Goal: Ask a question

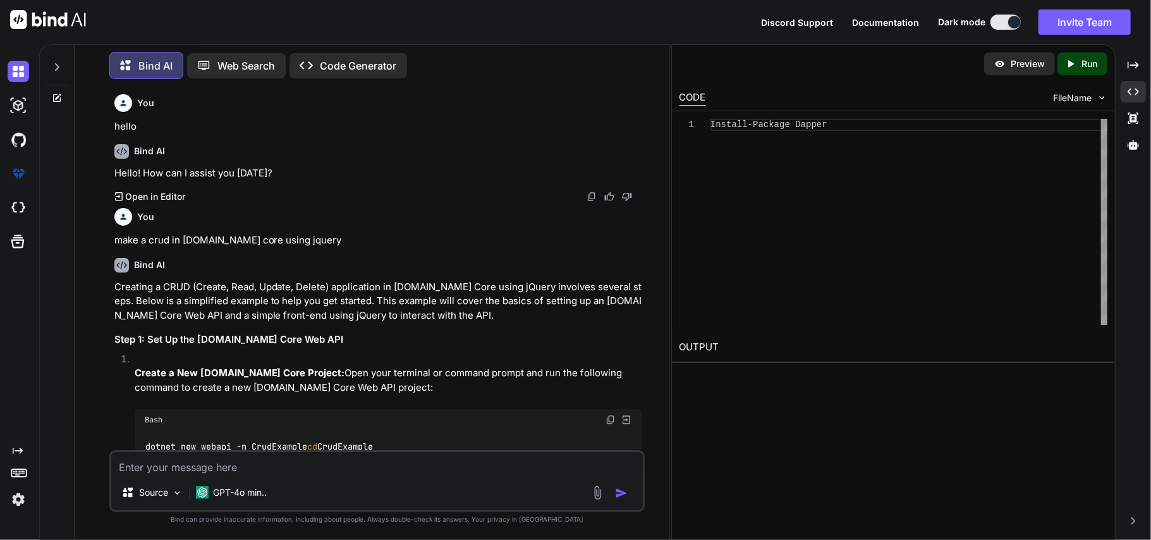
scroll to position [40472, 0]
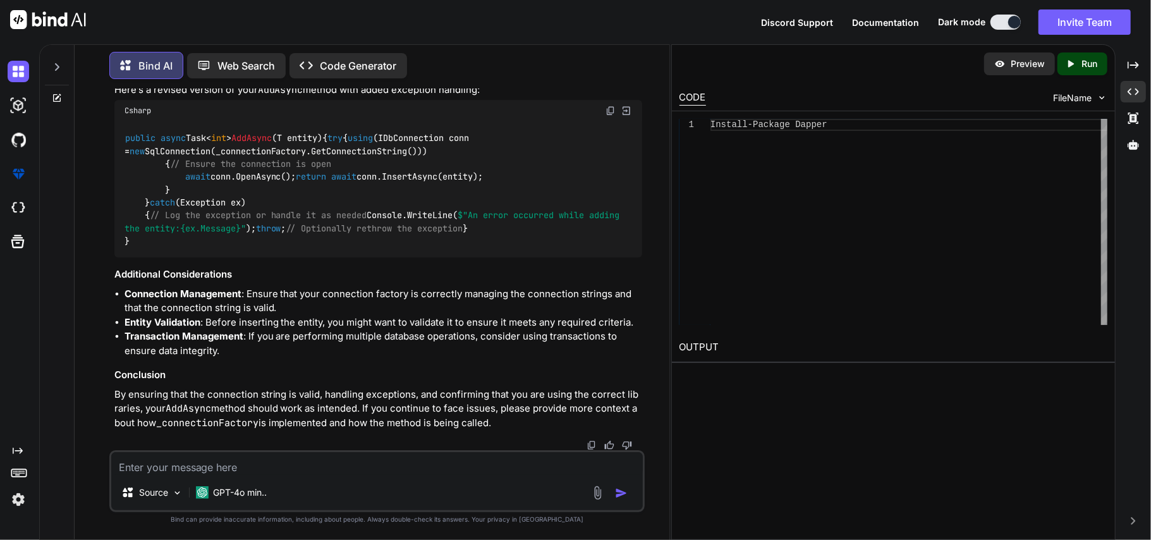
click at [226, 464] on textarea at bounding box center [377, 463] width 532 height 23
paste textarea "{ "message": "Successfully Added", "success": true, "data": null }"
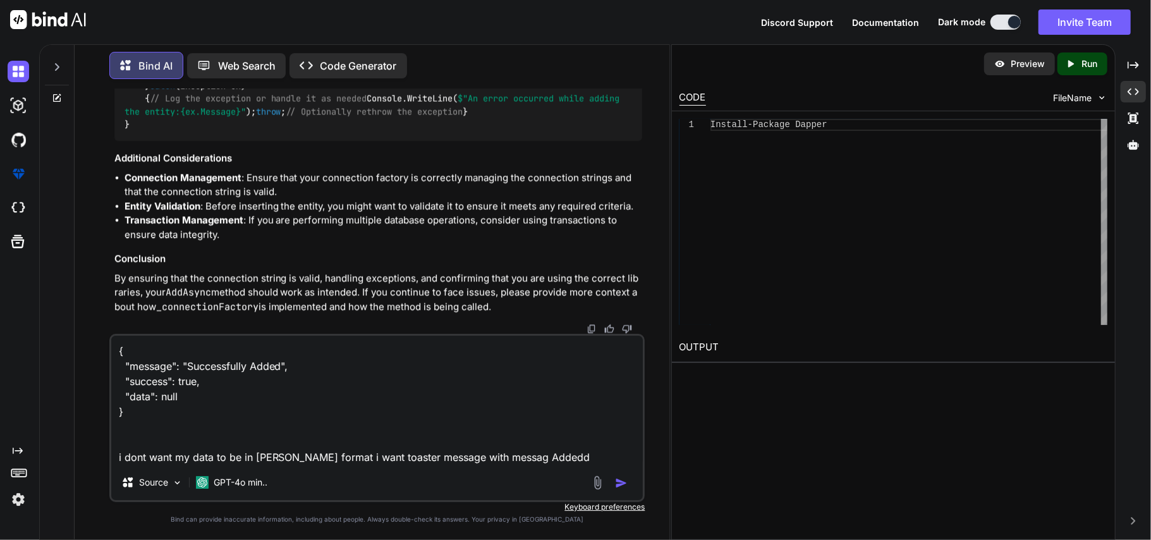
type textarea "{ "message": "Successfully Added", "success": true, "data": null } i dont want …"
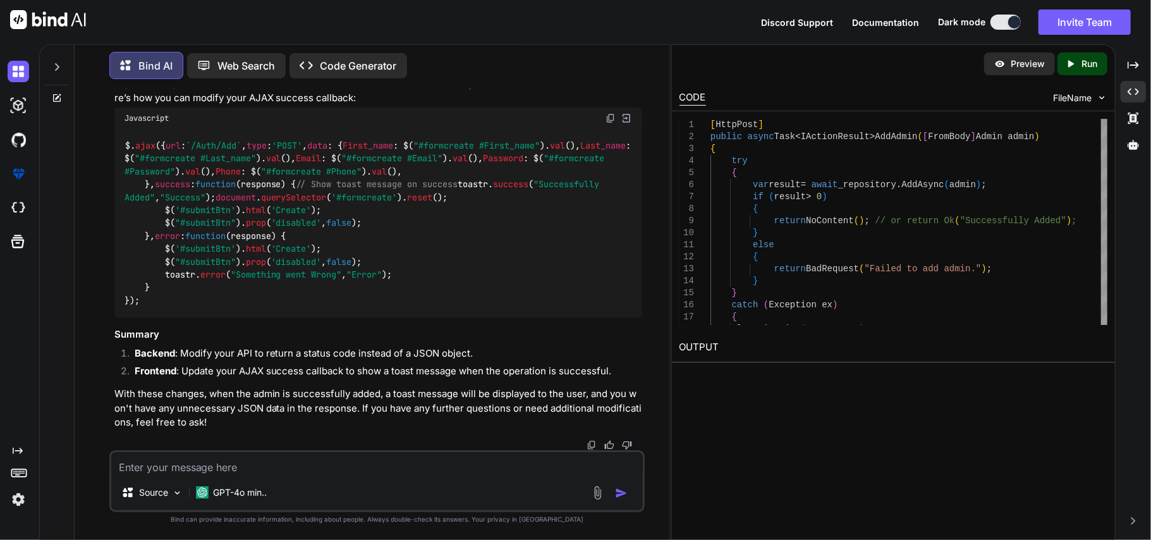
scroll to position [41347, 0]
click at [614, 123] on img at bounding box center [611, 118] width 10 height 10
click at [192, 467] on textarea at bounding box center [377, 463] width 532 height 23
paste textarea "[HttpPost] public async Task<IActionResult> Add(AdminRequestModel model) { var …"
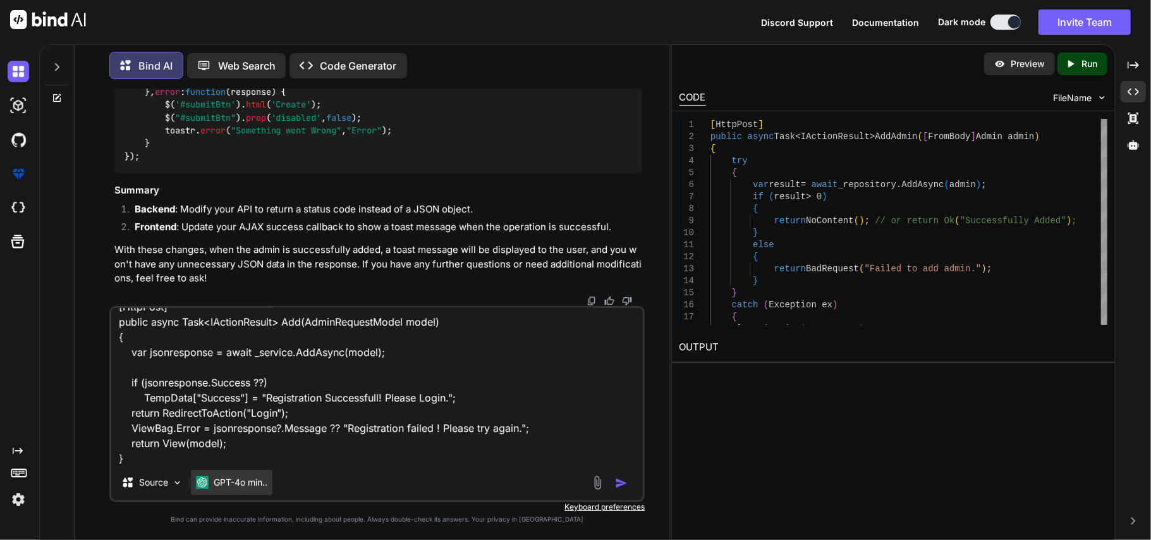
scroll to position [47, 0]
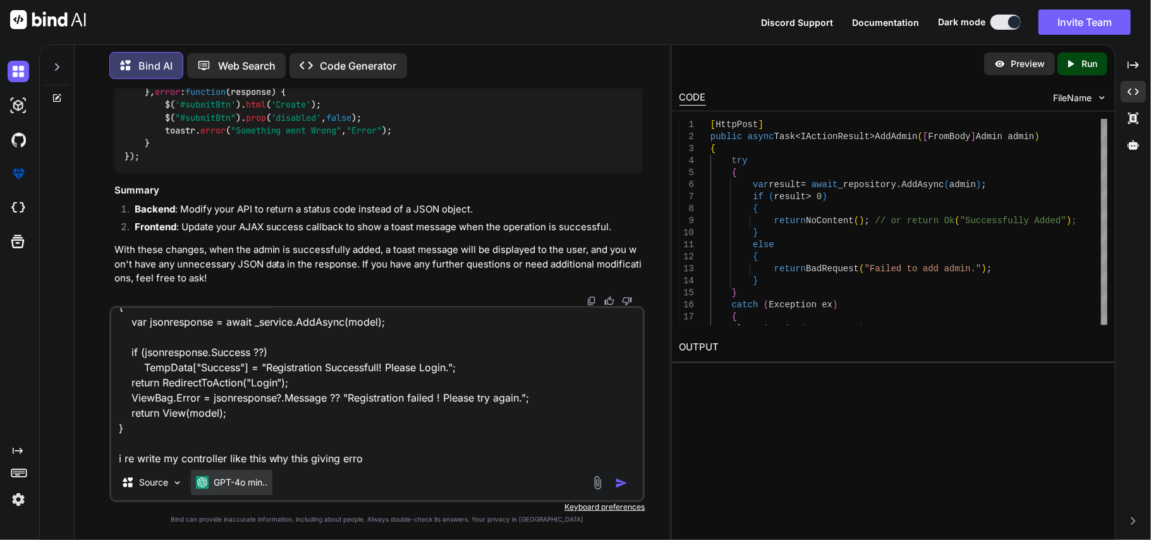
type textarea "[HttpPost] public async Task<IActionResult> Add(AdminRequestModel model) { var …"
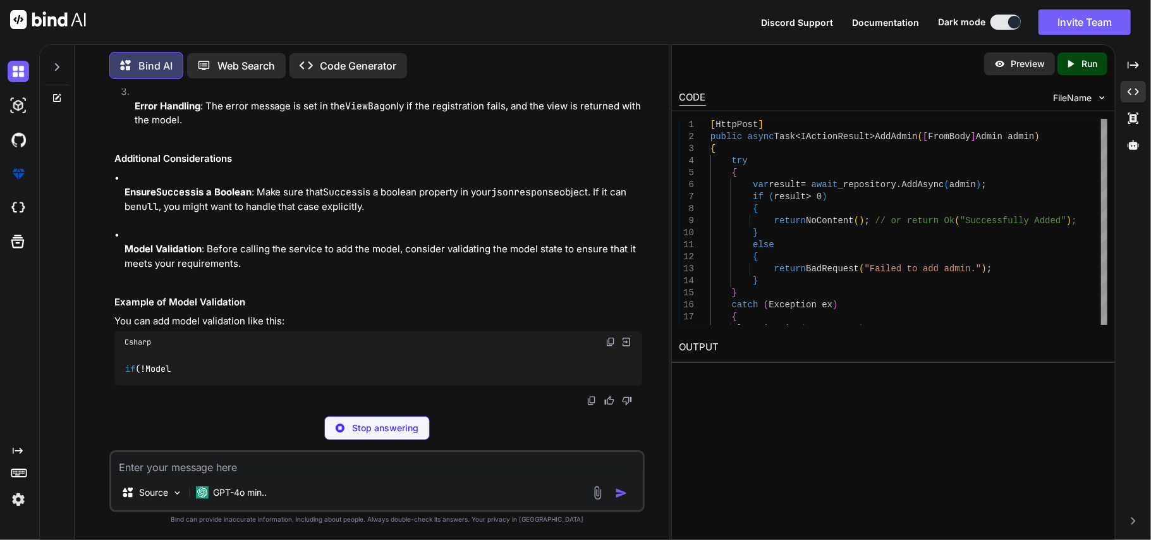
scroll to position [42038, 0]
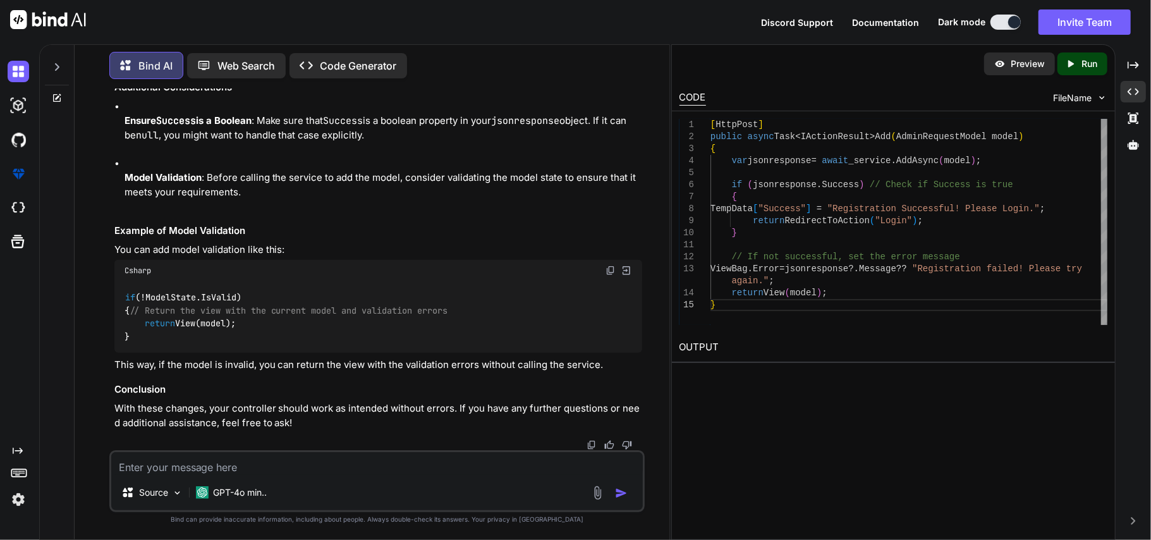
scroll to position [42560, 0]
click at [228, 463] on textarea at bounding box center [377, 463] width 532 height 23
type textarea "error:- cannot implicitly convert type bool?? to bool."
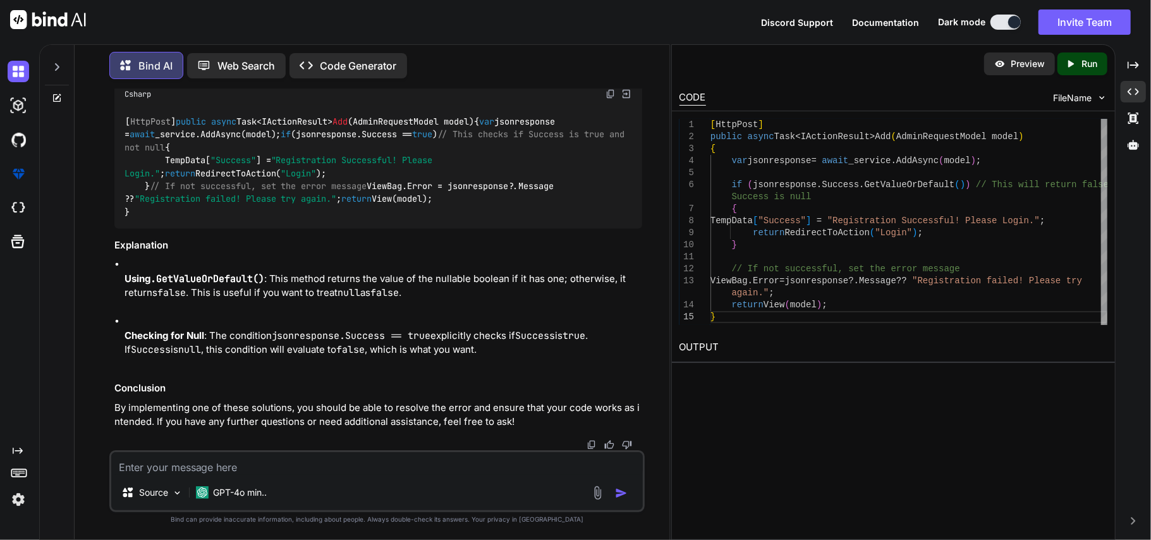
scroll to position [43284, 0]
click at [180, 468] on textarea at bounding box center [377, 463] width 532 height 23
paste textarea "public async Task<JsonResponse> Login(LoginRequest login) { try { var token = _…"
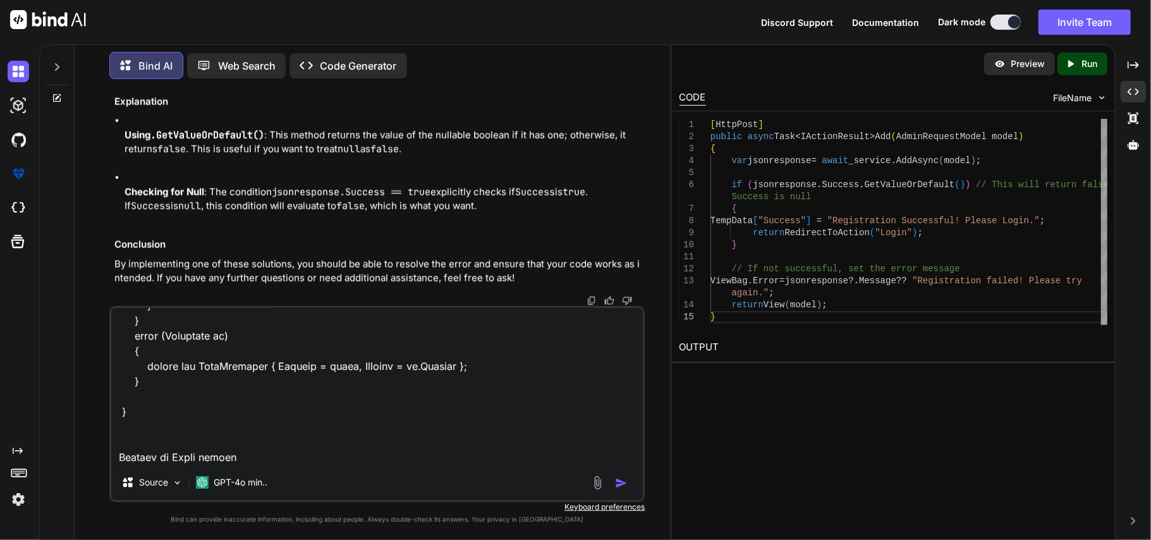
scroll to position [655, 0]
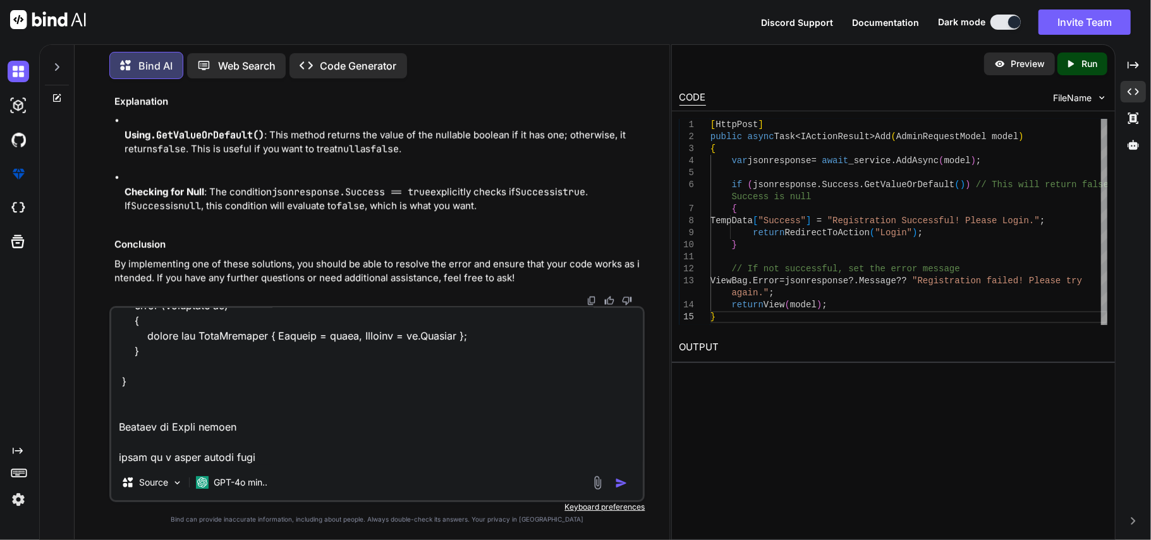
click at [267, 461] on textarea at bounding box center [377, 386] width 532 height 157
type textarea "public async Task<JsonResponse> Login(LoginRequest login) { try { var token = _…"
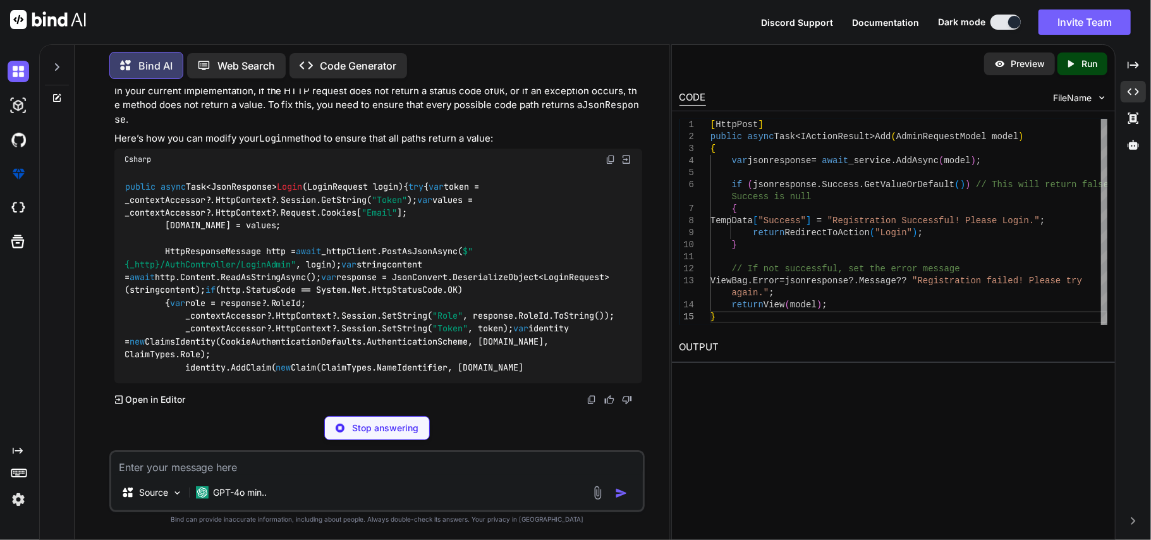
scroll to position [44126, 0]
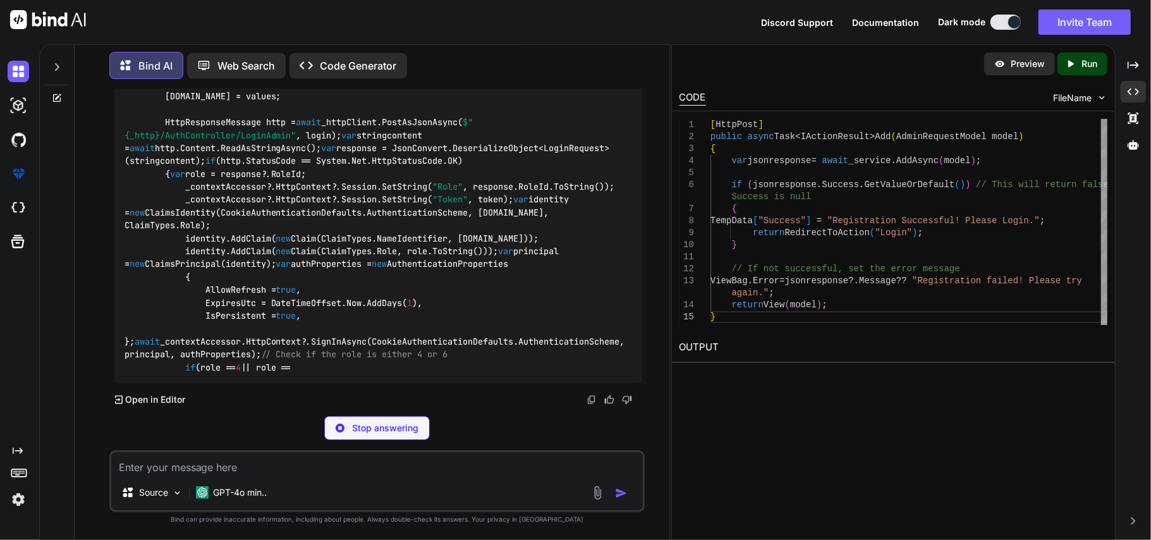
click at [610, 35] on img at bounding box center [611, 30] width 10 height 10
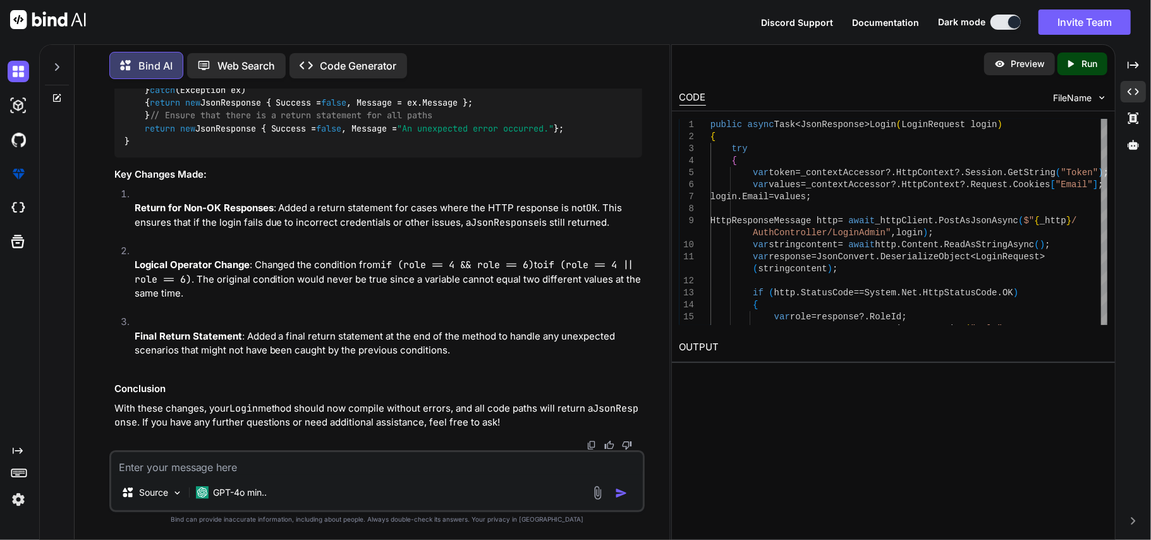
click at [221, 476] on div "Source GPT-4o min.." at bounding box center [377, 481] width 536 height 62
click at [228, 467] on textarea at bounding box center [377, 463] width 532 height 23
type textarea "is that much code enough for get token"
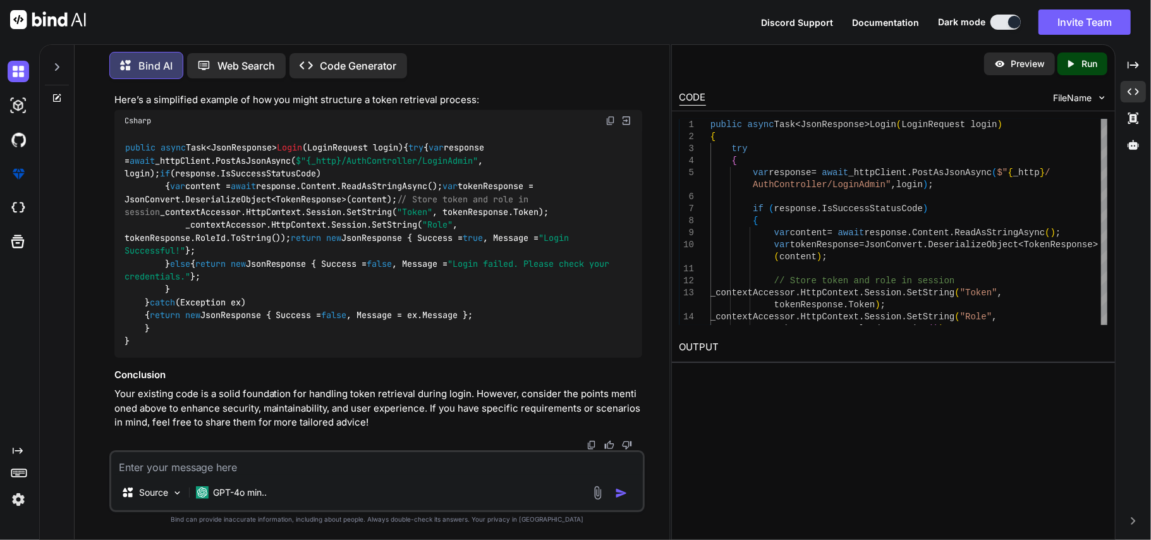
scroll to position [46043, 0]
click at [431, 469] on textarea at bounding box center [377, 463] width 532 height 23
click at [267, 466] on textarea at bounding box center [377, 463] width 532 height 23
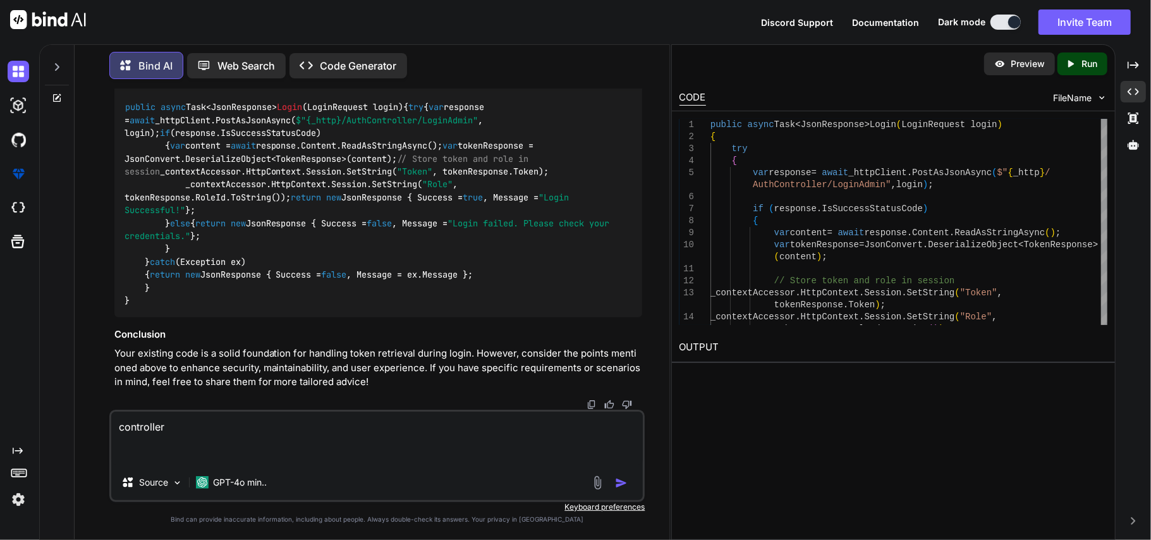
paste textarea "[HttpGet] public async Task<IActionResult> LoginAdmin() { return View(); } [Htt…"
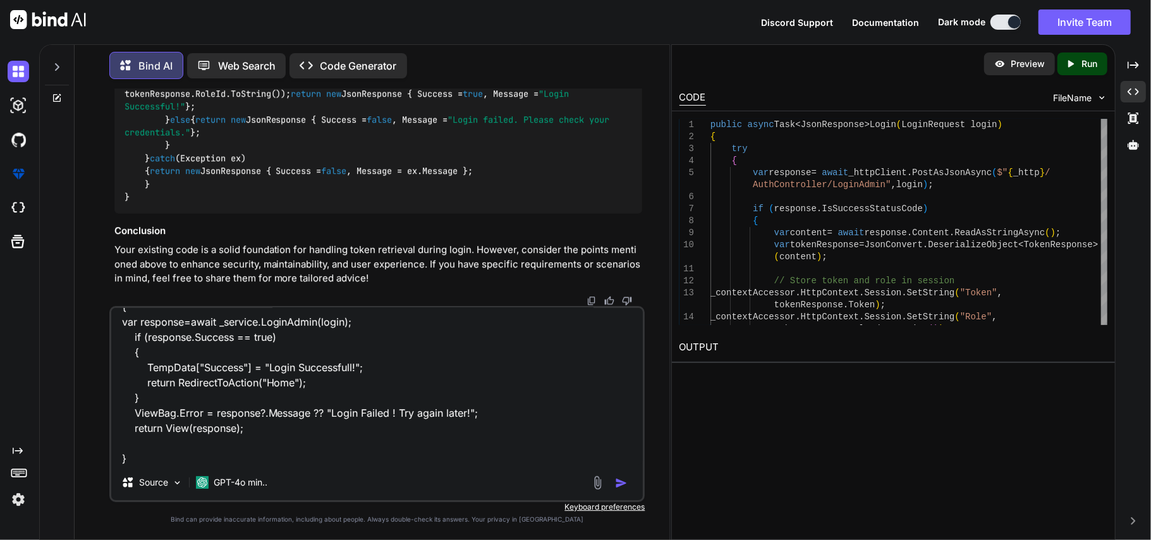
scroll to position [183, 0]
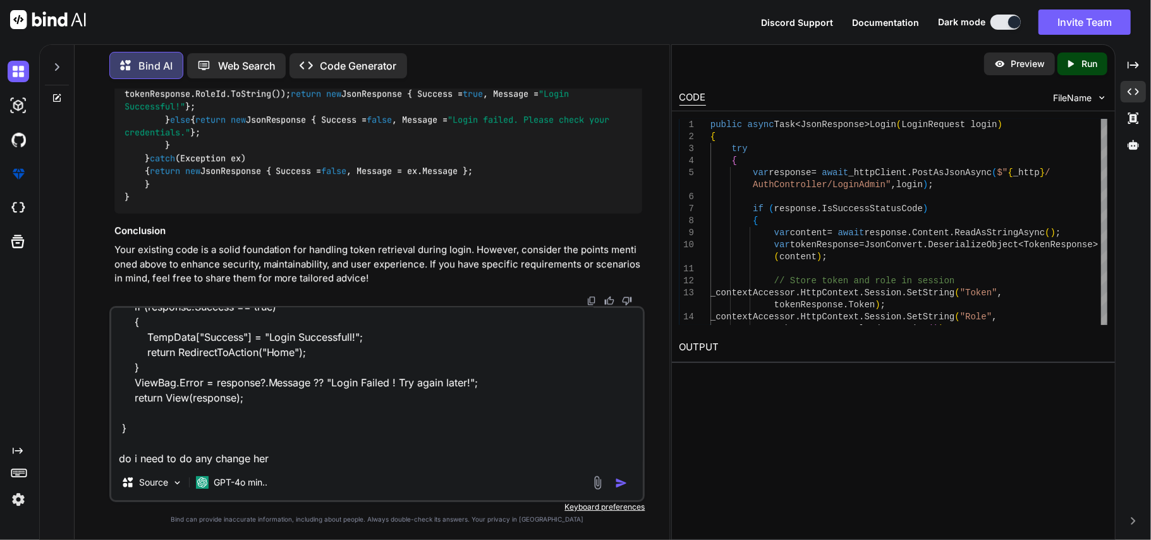
type textarea "controller [HttpGet] public async Task<IActionResult> LoginAdmin() { return Vie…"
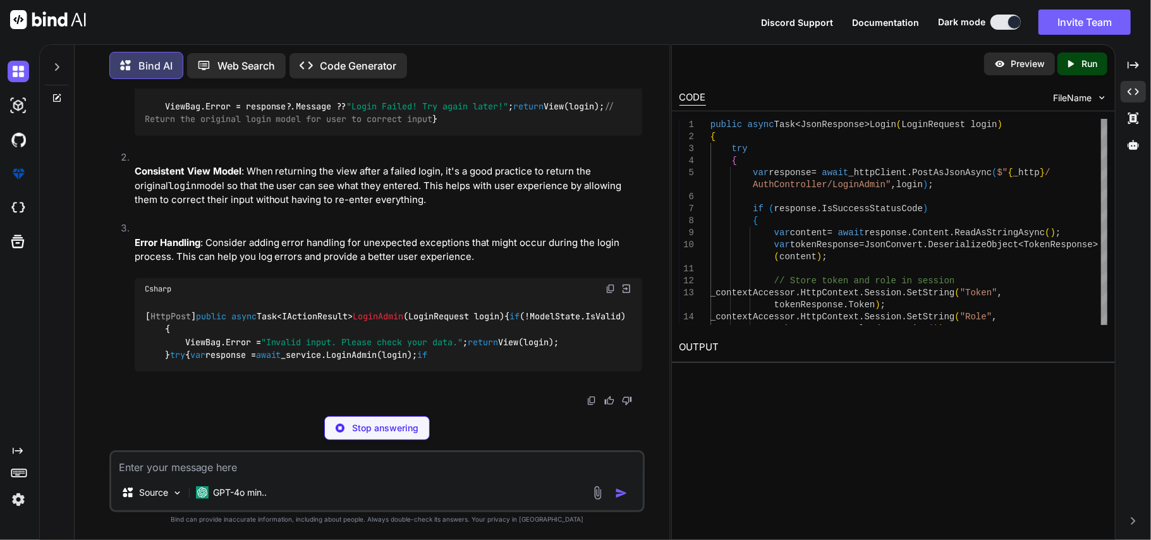
scroll to position [46810, 0]
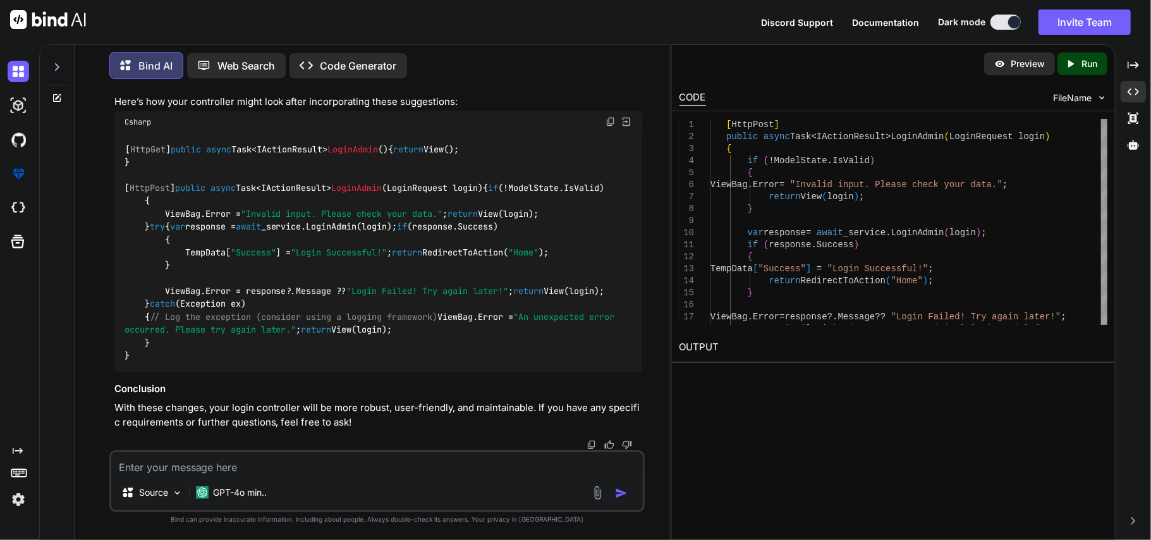
scroll to position [47700, 0]
click at [611, 127] on img at bounding box center [611, 122] width 10 height 10
click at [234, 460] on textarea at bounding box center [377, 463] width 532 height 23
type textarea "write jquery ajax call for this LoginAdmin method"
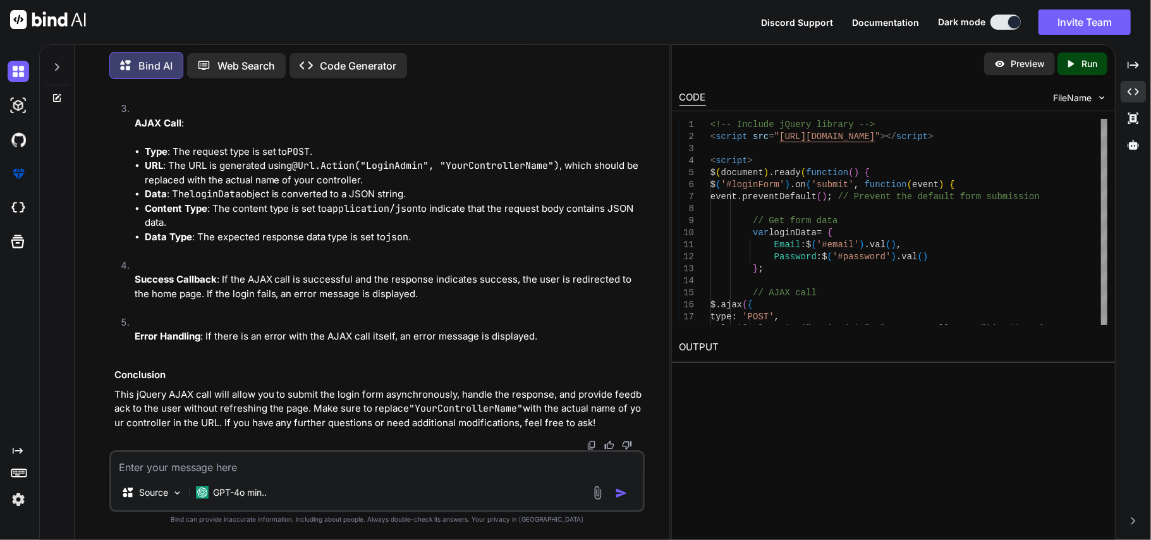
scroll to position [49401, 0]
click at [287, 473] on textarea at bounding box center [377, 463] width 532 height 23
type textarea "w"
type textarea "also provide jwt token"
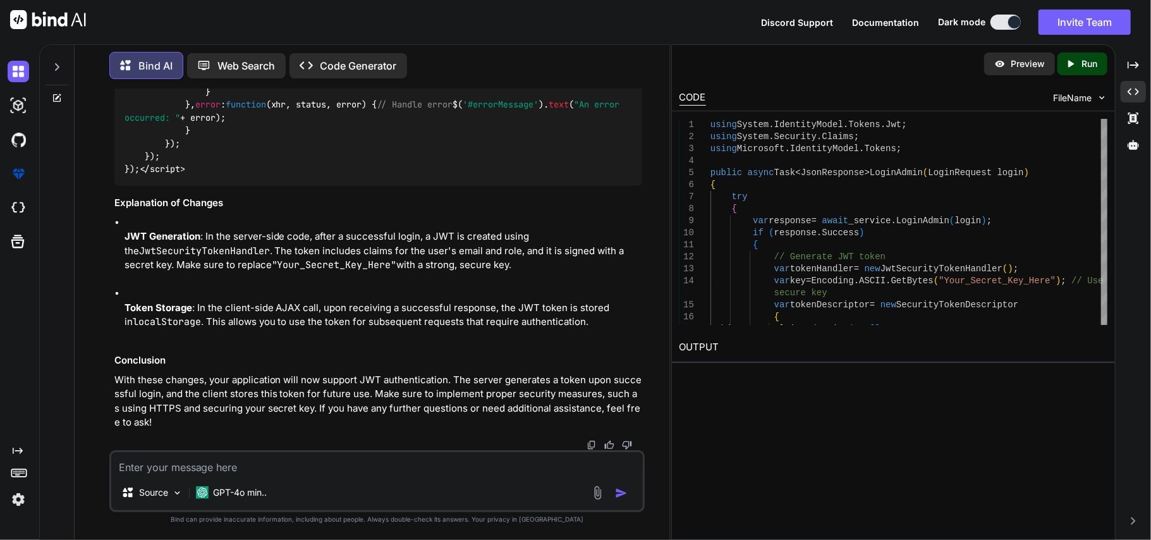
scroll to position [50541, 0]
